Goal: Transaction & Acquisition: Purchase product/service

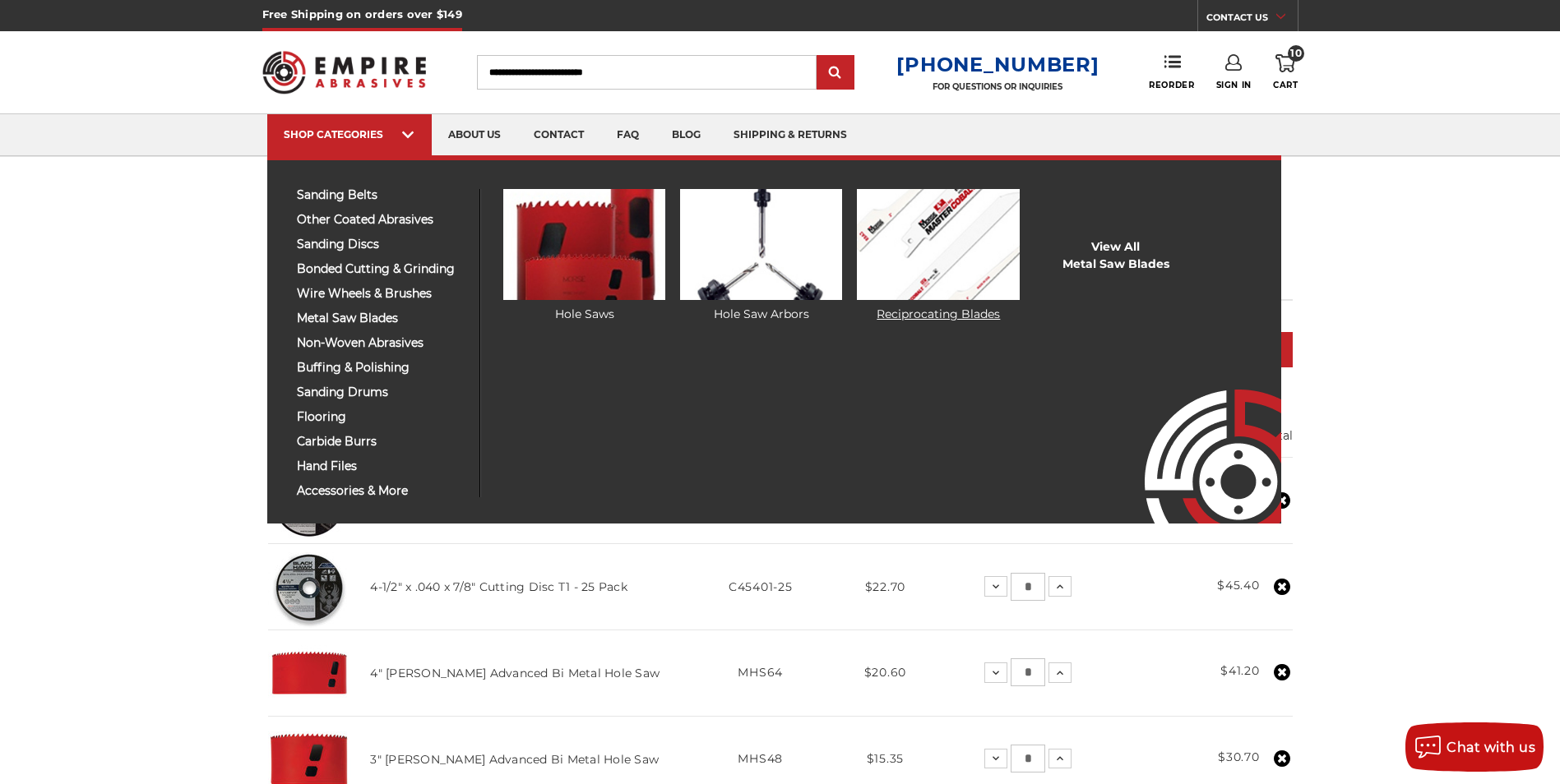
click at [919, 250] on img at bounding box center [938, 244] width 162 height 111
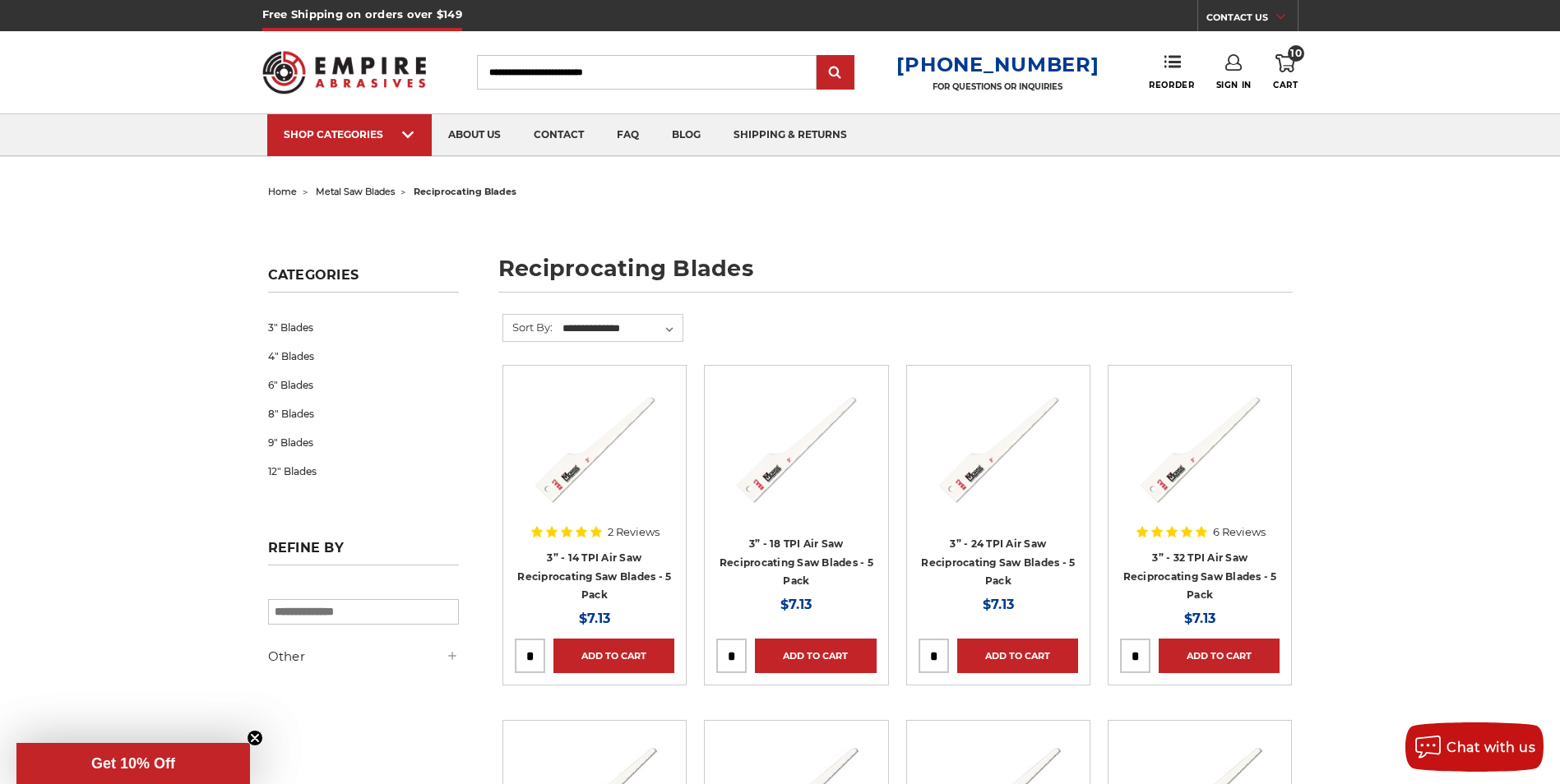
click at [283, 196] on span "home" at bounding box center [283, 192] width 29 height 12
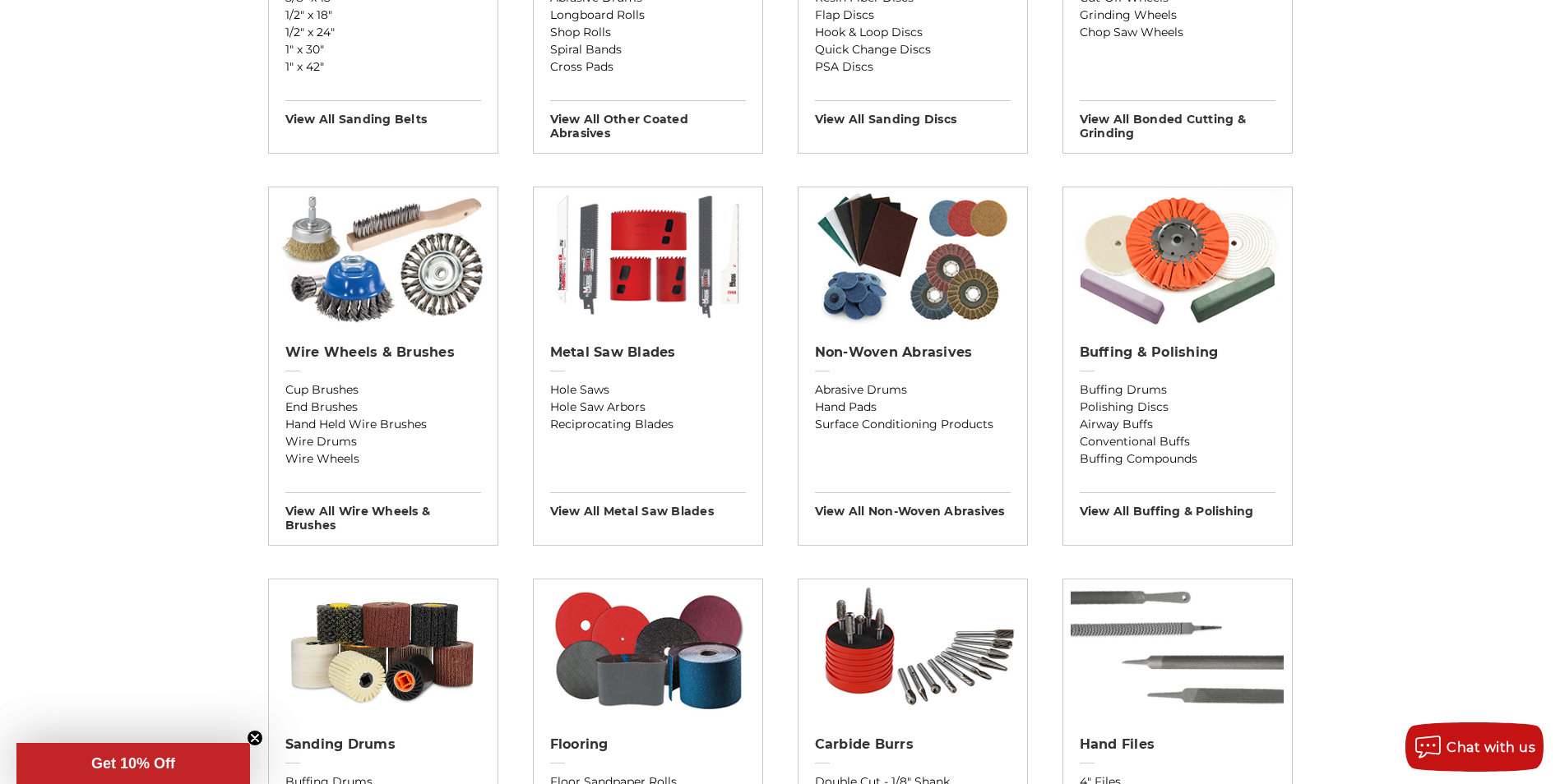
scroll to position [822, 0]
